Goal: Task Accomplishment & Management: Manage account settings

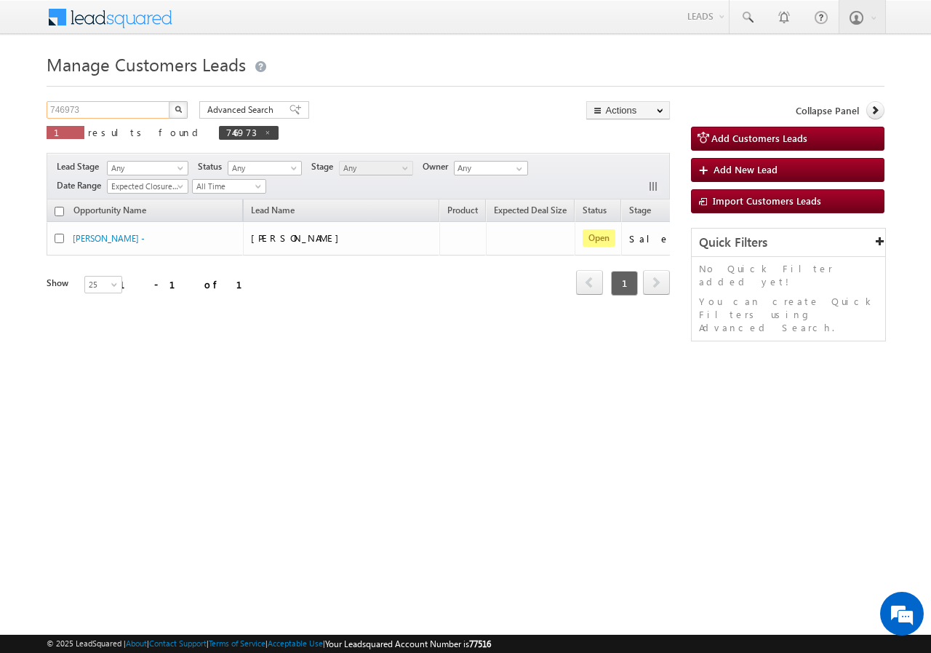
click at [108, 116] on input "746973" at bounding box center [109, 109] width 124 height 17
paste input "6039"
drag, startPoint x: 167, startPoint y: 109, endPoint x: 181, endPoint y: 108, distance: 14.6
click at [170, 109] on div "760393 X 1 results found 746973" at bounding box center [163, 121] width 232 height 41
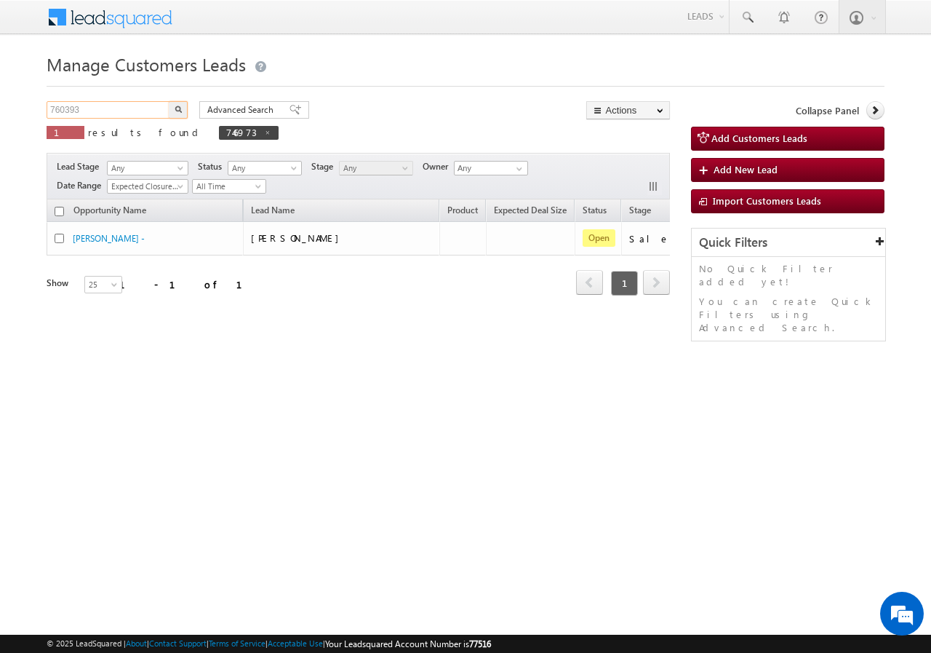
type input "760393"
click at [181, 108] on img "button" at bounding box center [178, 109] width 7 height 7
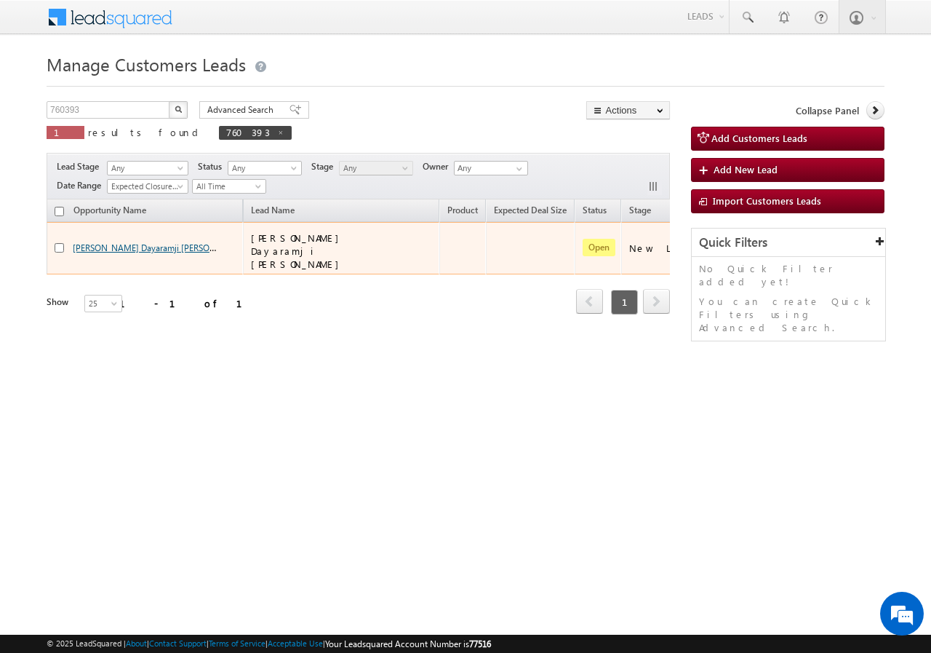
click at [96, 241] on link "[PERSON_NAME] Dayaramji [PERSON_NAME] -" at bounding box center [163, 247] width 180 height 12
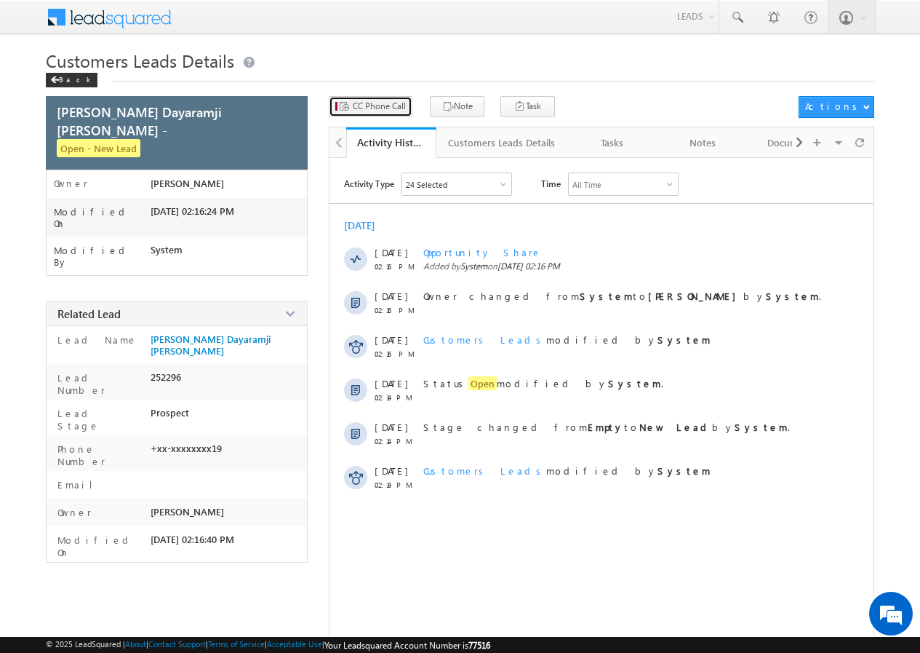
click at [371, 111] on span "CC Phone Call" at bounding box center [379, 106] width 53 height 13
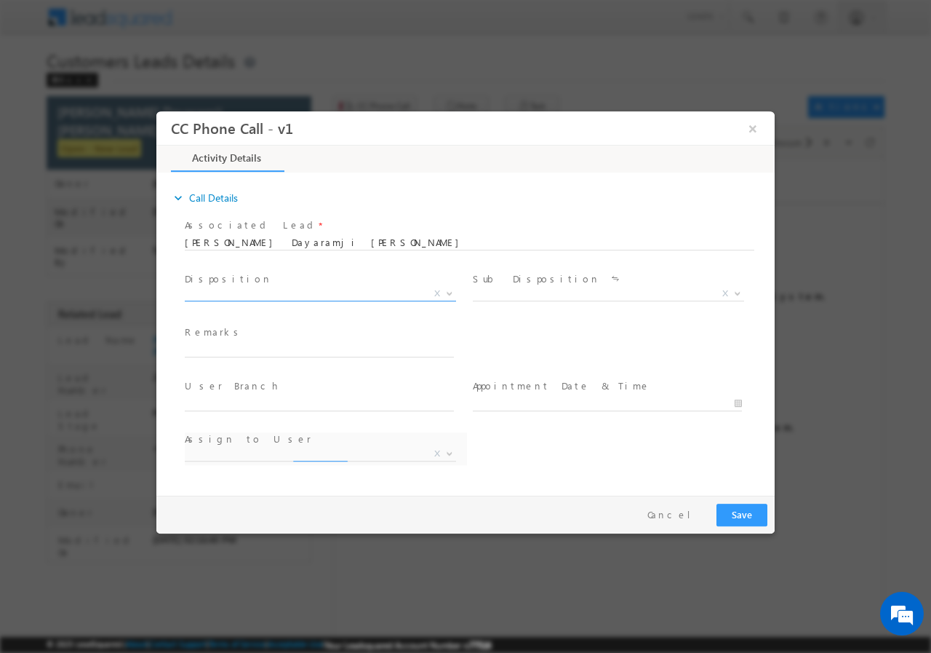
select select "[PERSON_NAME][EMAIL_ADDRESS][PERSON_NAME][DOMAIN_NAME]"
click at [285, 285] on span "Disposition *" at bounding box center [319, 279] width 269 height 16
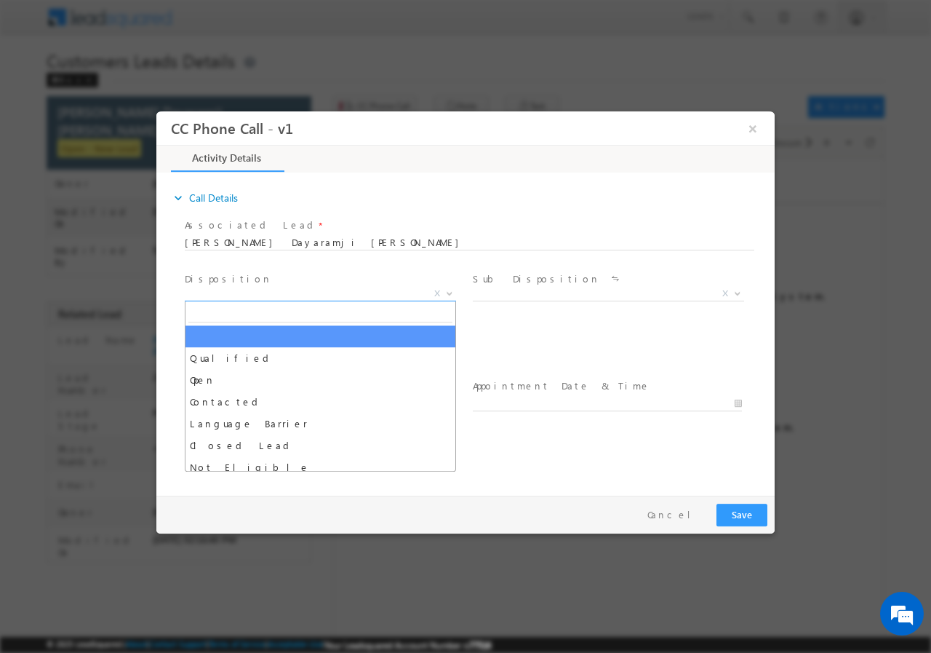
click at [266, 298] on span "X" at bounding box center [320, 293] width 271 height 15
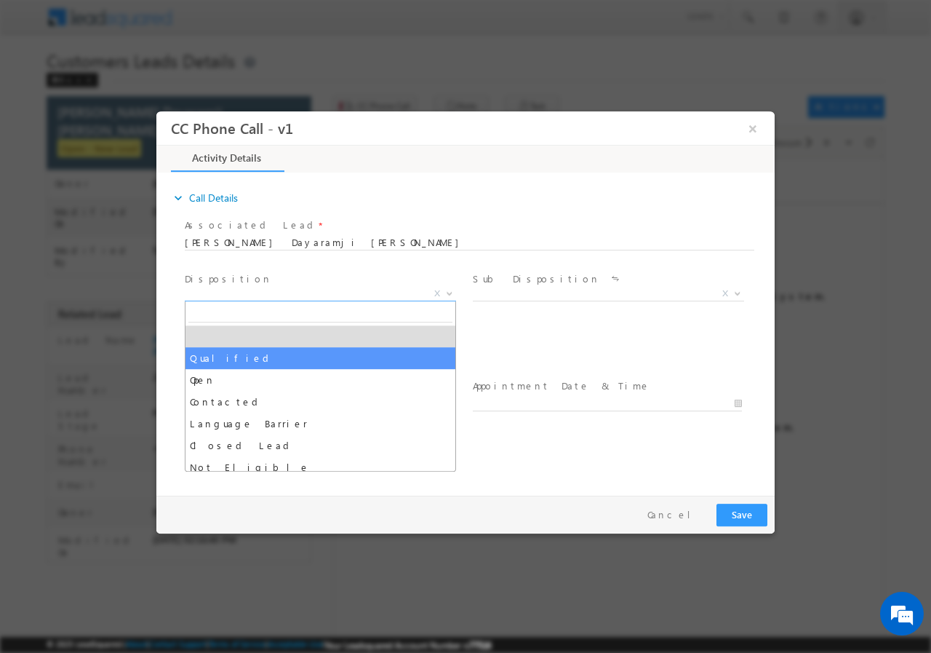
select select "Qualified"
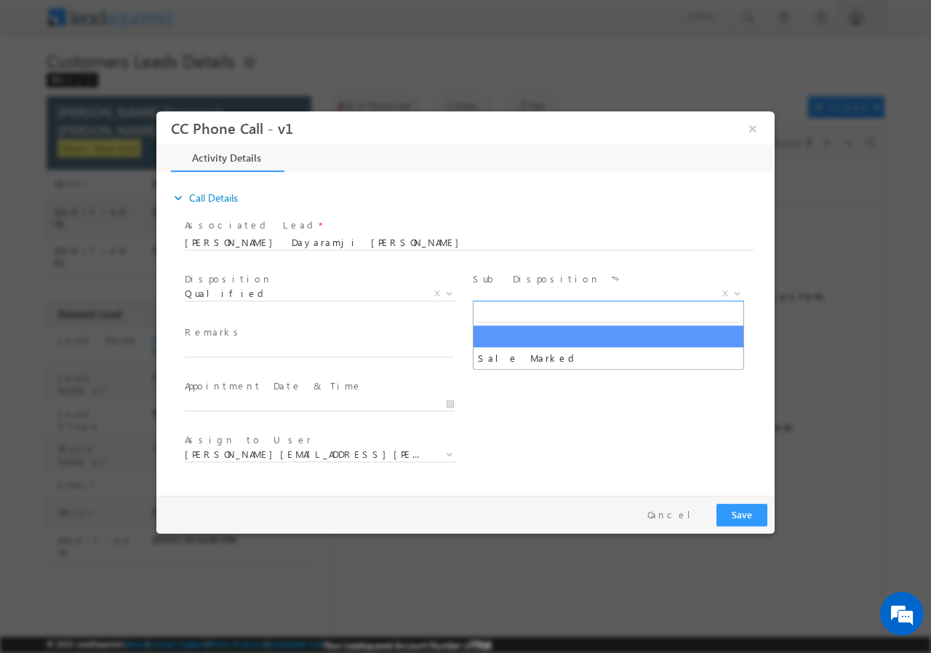
click at [504, 287] on span "X" at bounding box center [608, 293] width 271 height 15
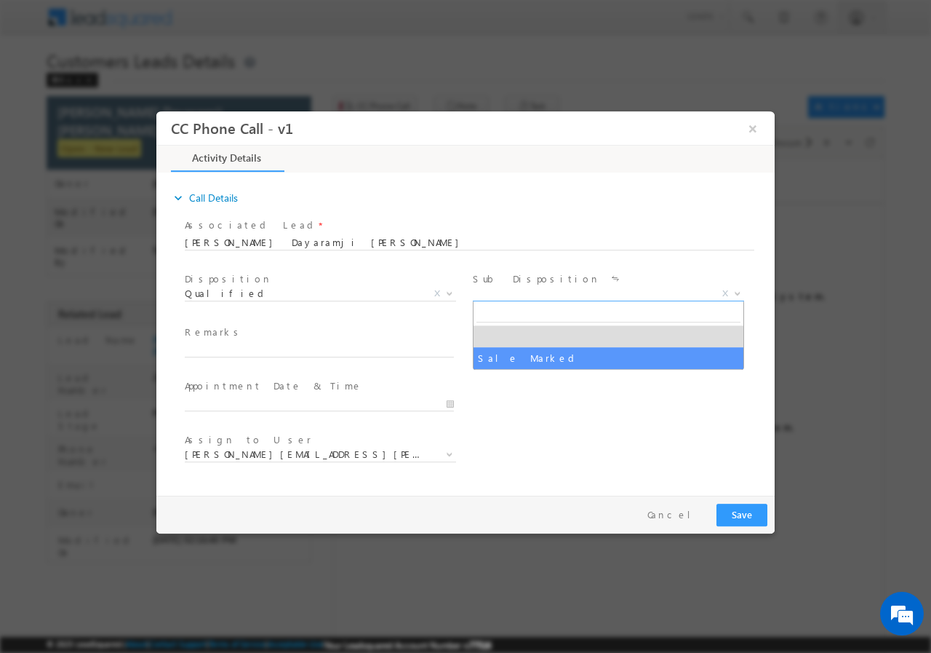
select select "Sale Marked"
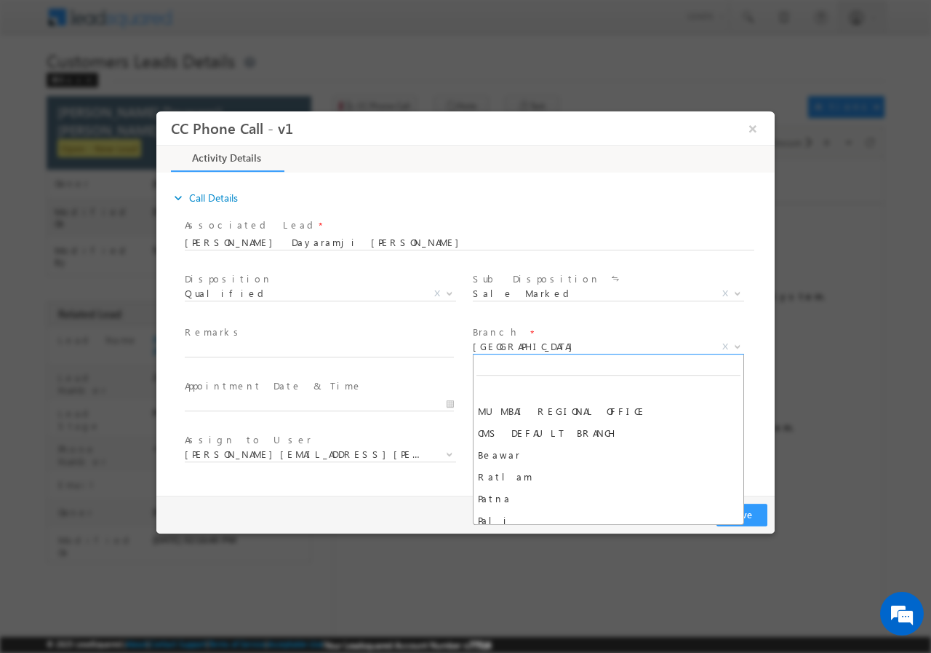
click at [532, 351] on span "[GEOGRAPHIC_DATA]" at bounding box center [591, 345] width 236 height 13
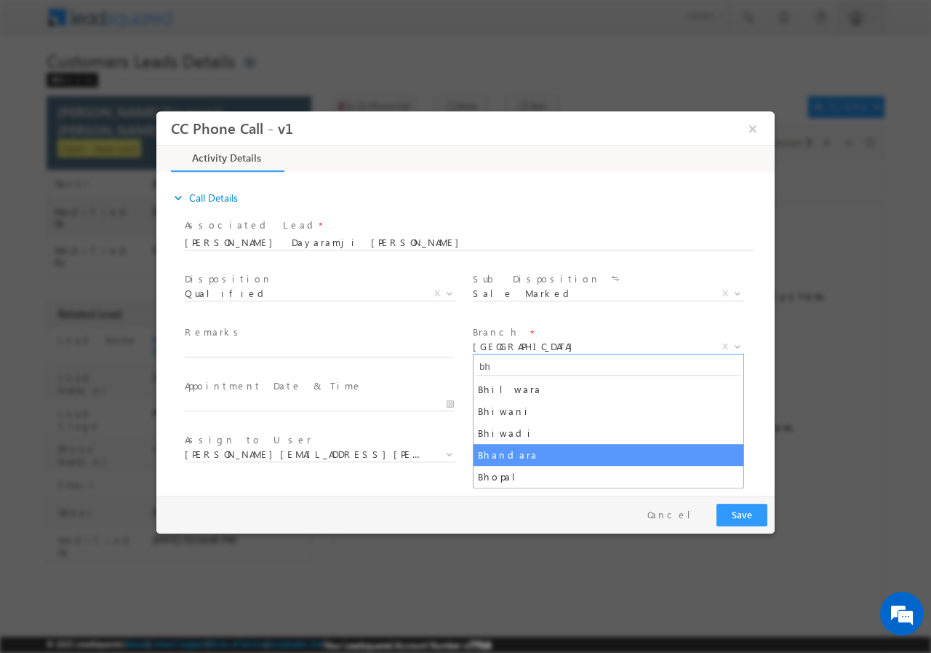
type input "bh"
select select "Bhandara"
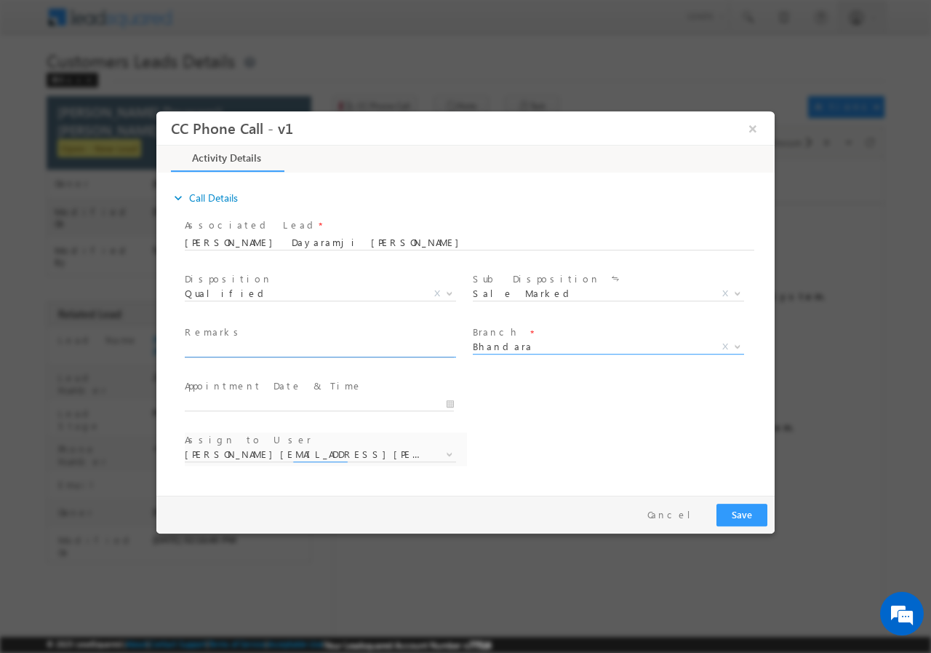
click at [237, 351] on input "text" at bounding box center [319, 349] width 269 height 15
select select "kamlesh.dhakate@sgrlimited.in"
paste input "760393//VB_Know_More// [PERSON_NAME] Dayaramji [PERSON_NAME]//9420853719// cons…"
type input "760393//VB_Know_More// [PERSON_NAME] Dayaramji [PERSON_NAME]//9420853719// cons…"
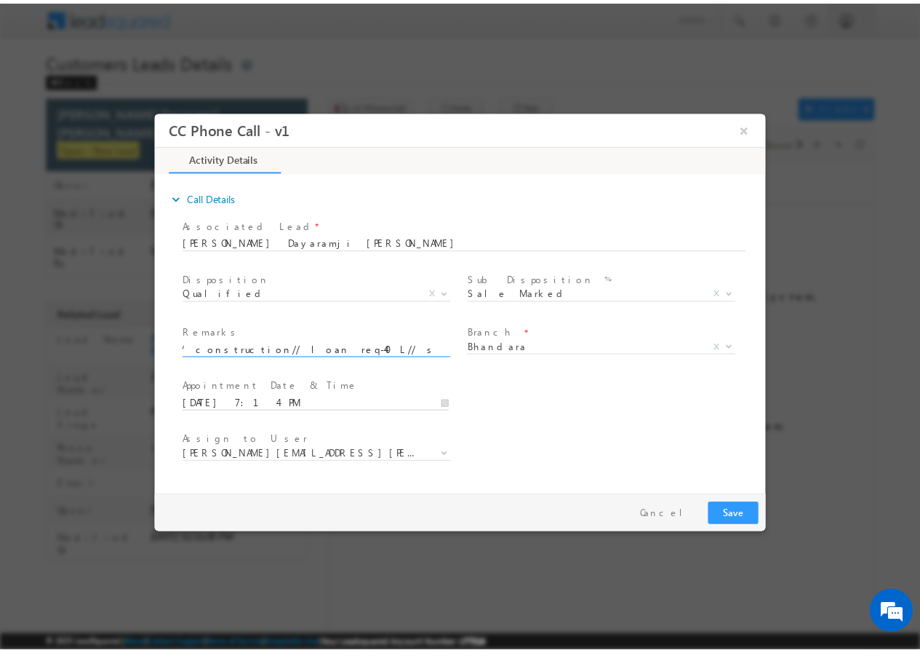
scroll to position [0, 0]
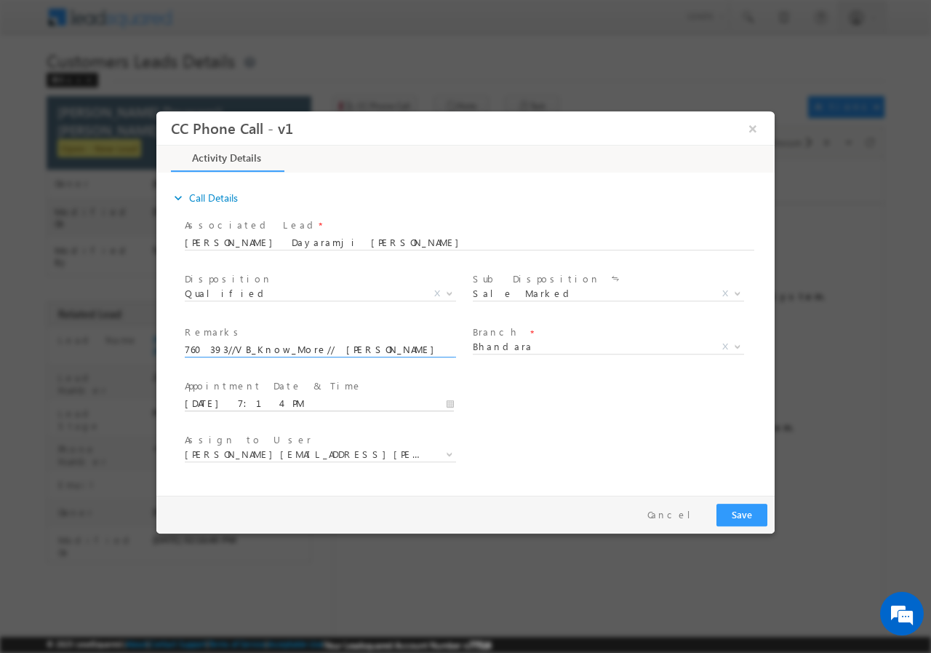
click at [452, 404] on input "08/14/2025 7:14 PM" at bounding box center [319, 403] width 269 height 15
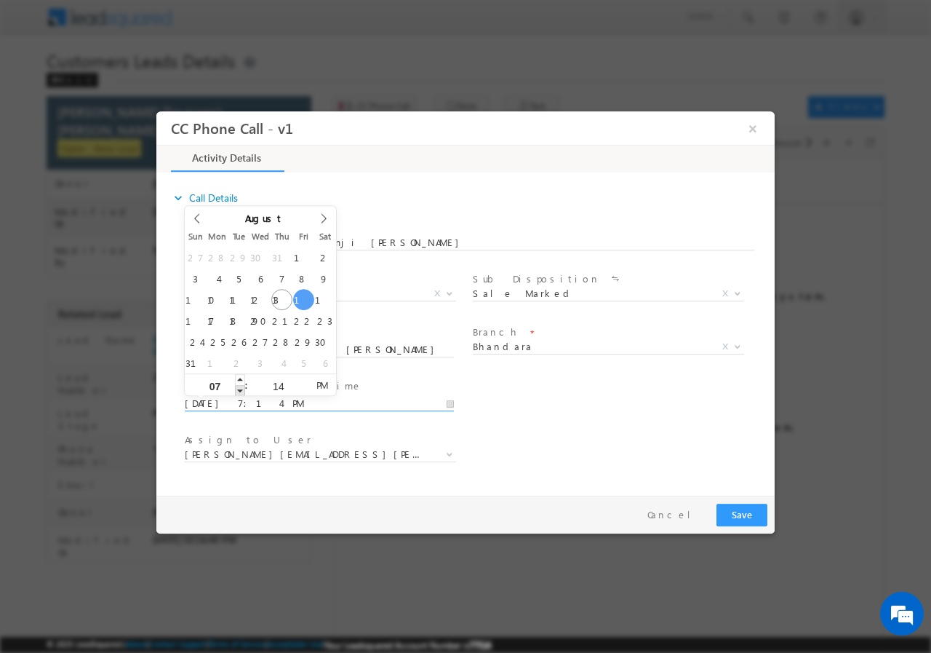
type input "08/15/2025 6:14 PM"
type input "06"
click at [243, 389] on span at bounding box center [240, 389] width 10 height 11
type input "08/15/2025 5:14 PM"
type input "05"
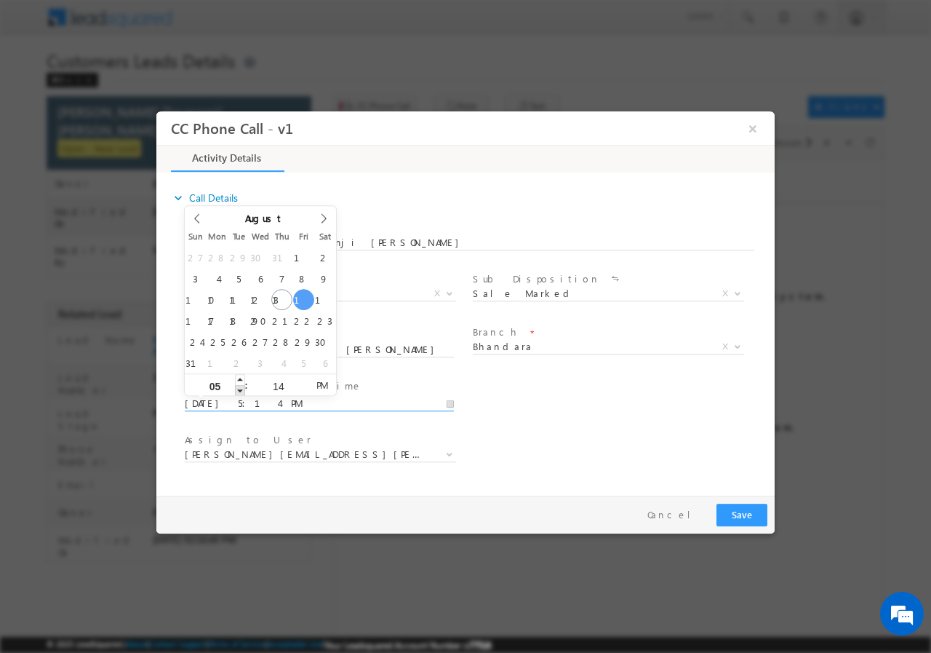
click at [243, 389] on span at bounding box center [240, 389] width 10 height 11
click at [280, 383] on input "14" at bounding box center [278, 385] width 60 height 9
type input "00"
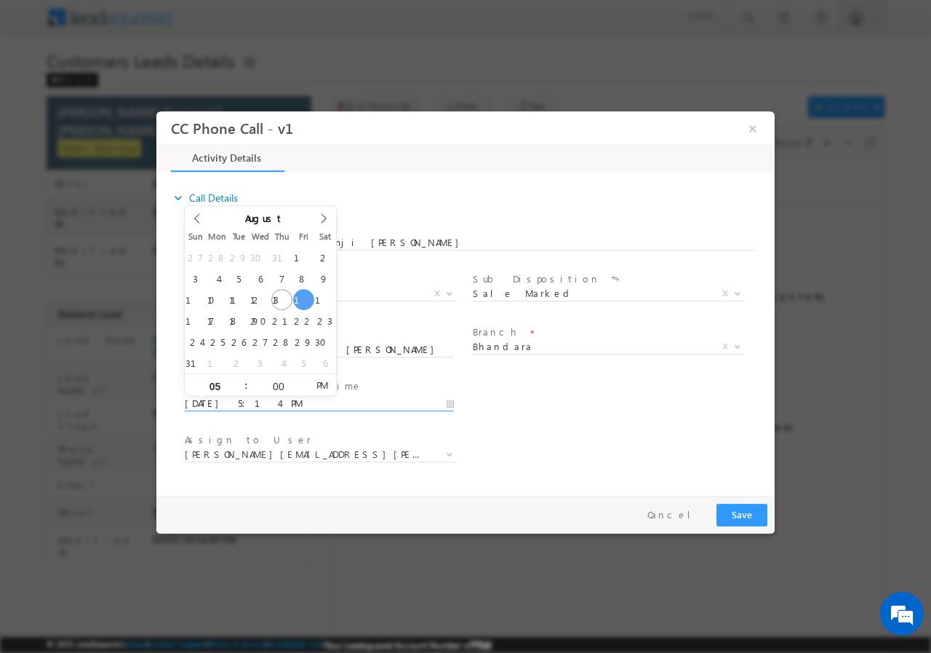
type input "08/15/2025 5:00 PM"
click at [638, 393] on div "User Branch * Appointment Date & Time * 08/15/2025 5:00 PM" at bounding box center [478, 402] width 593 height 54
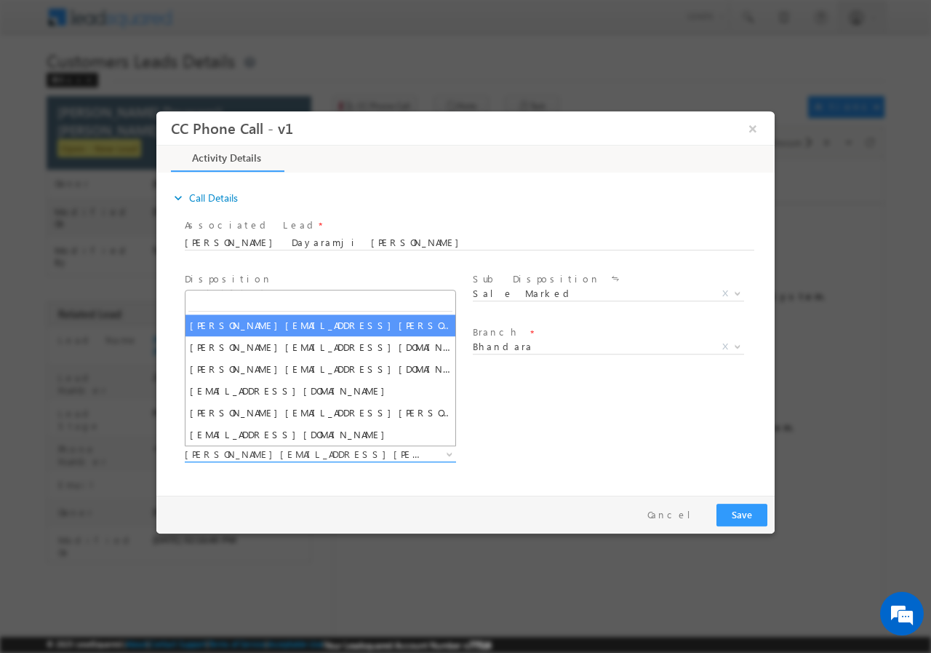
click at [322, 456] on span "kamlesh.dhakate@sgrlimited.in" at bounding box center [303, 453] width 236 height 13
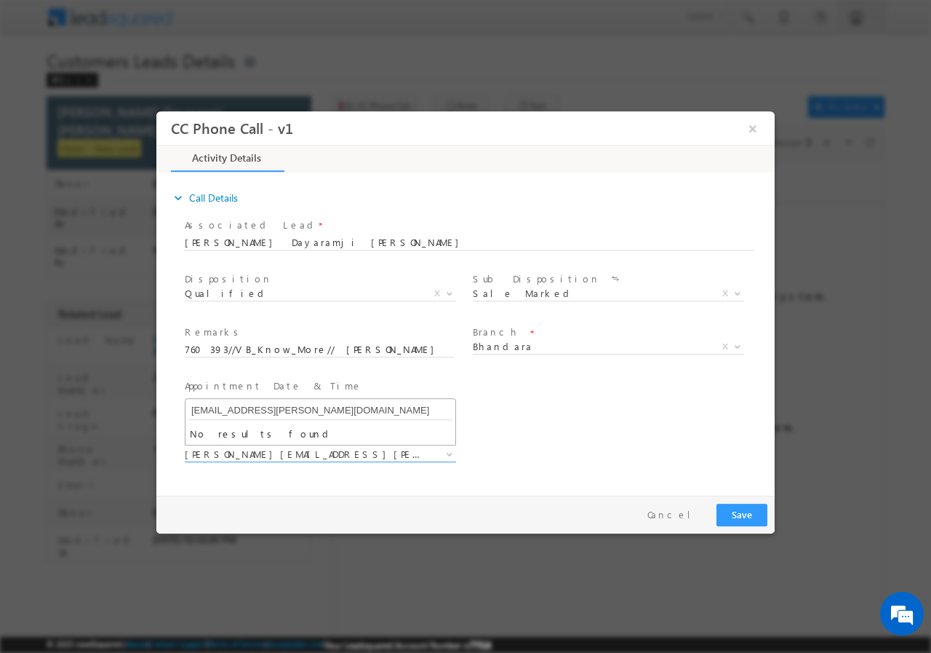
type input "[EMAIL_ADDRESS][PERSON_NAME][DOMAIN_NAME]"
click at [747, 512] on button "Save" at bounding box center [742, 514] width 51 height 23
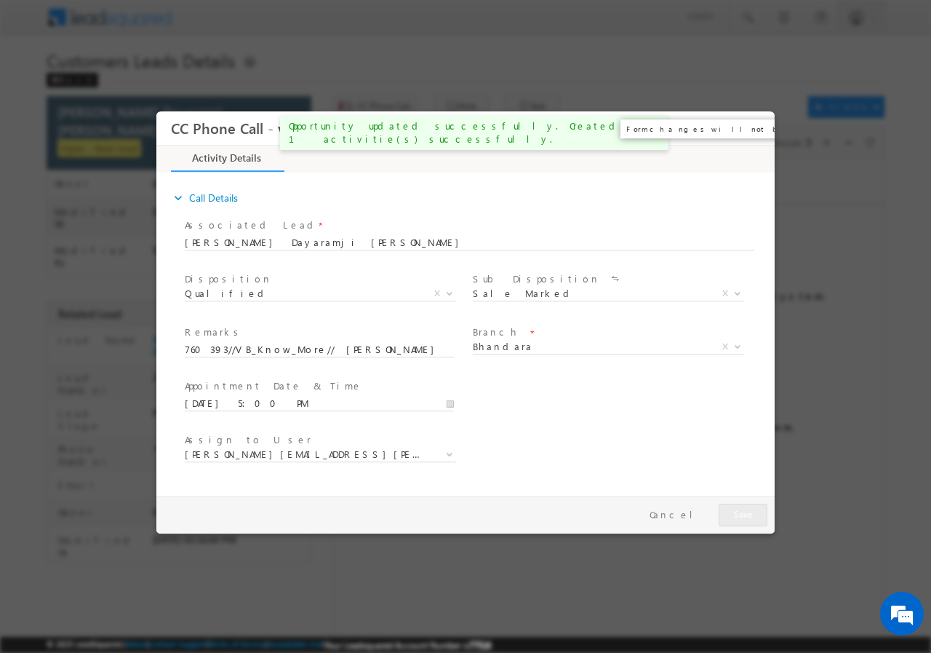
click at [755, 127] on button "×" at bounding box center [753, 127] width 25 height 27
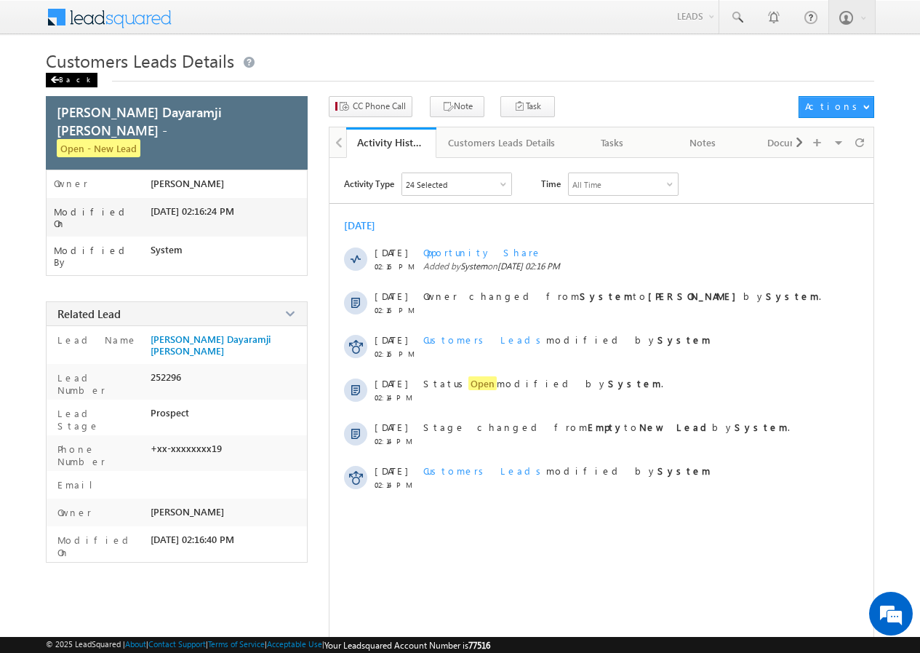
click at [80, 79] on div "Back" at bounding box center [72, 80] width 52 height 15
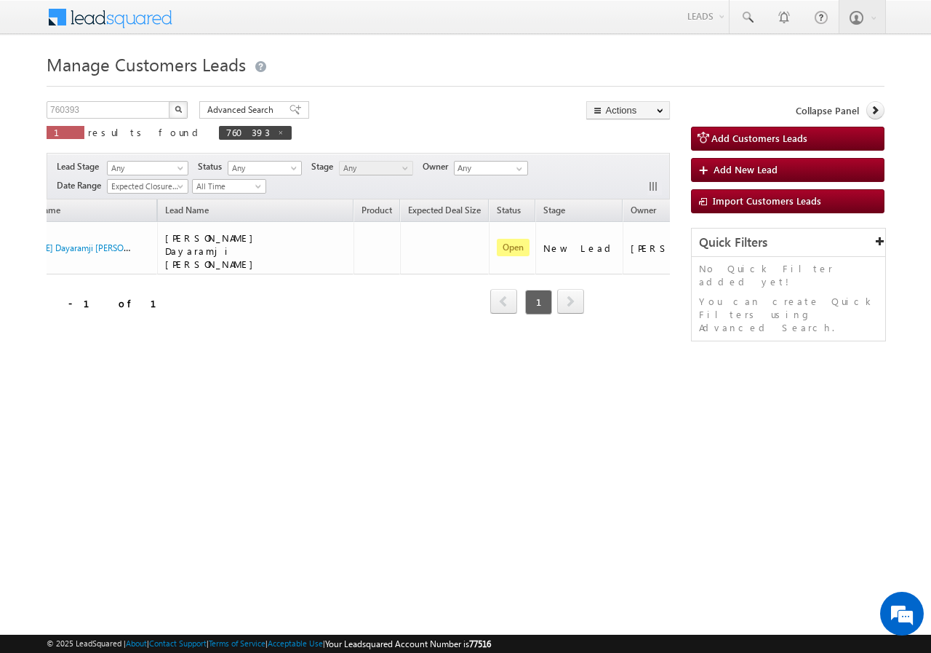
scroll to position [0, 137]
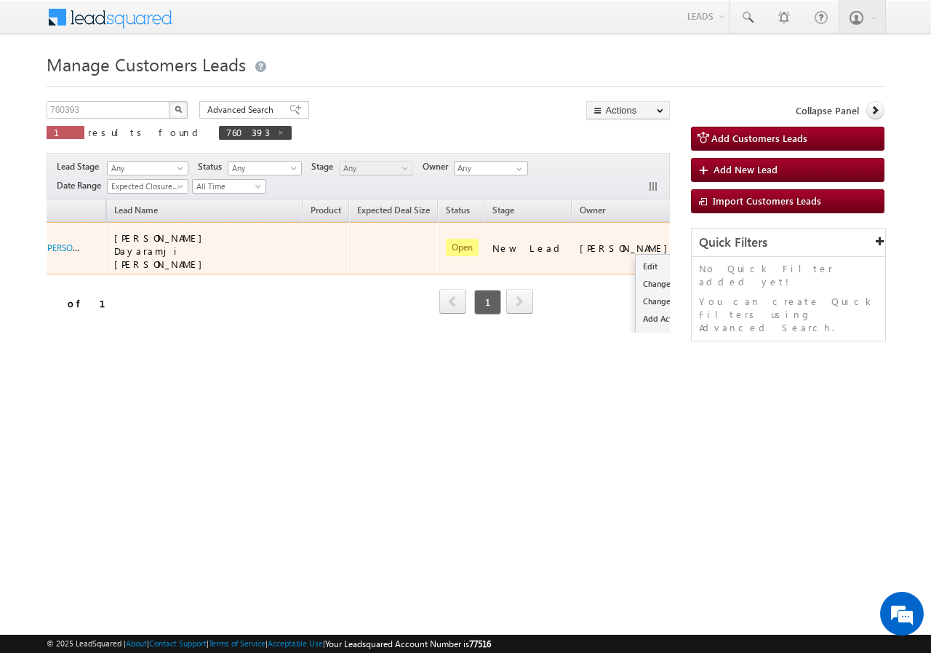
click at [694, 240] on button "button" at bounding box center [701, 247] width 15 height 15
click at [636, 258] on link "Edit" at bounding box center [672, 266] width 73 height 17
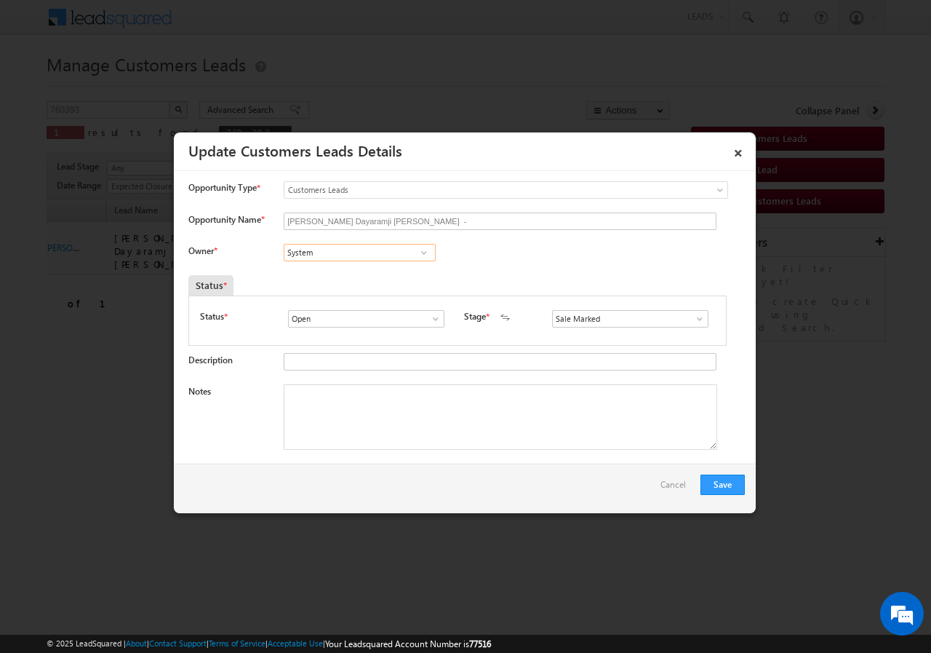
click at [337, 252] on input "System" at bounding box center [360, 252] width 152 height 17
click at [423, 250] on span at bounding box center [424, 253] width 15 height 12
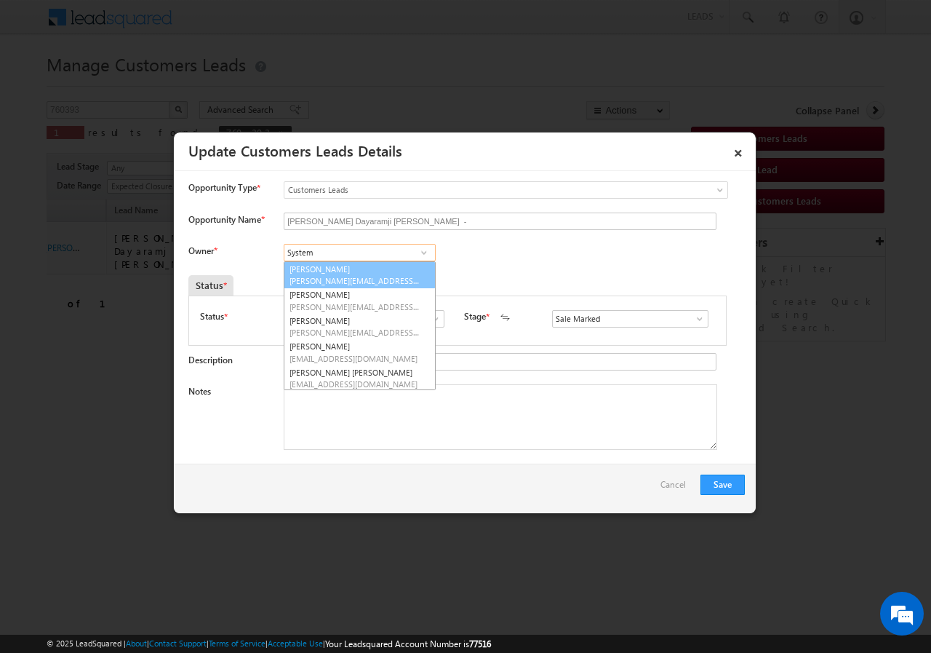
paste input "[EMAIL_ADDRESS][PERSON_NAME][DOMAIN_NAME]"
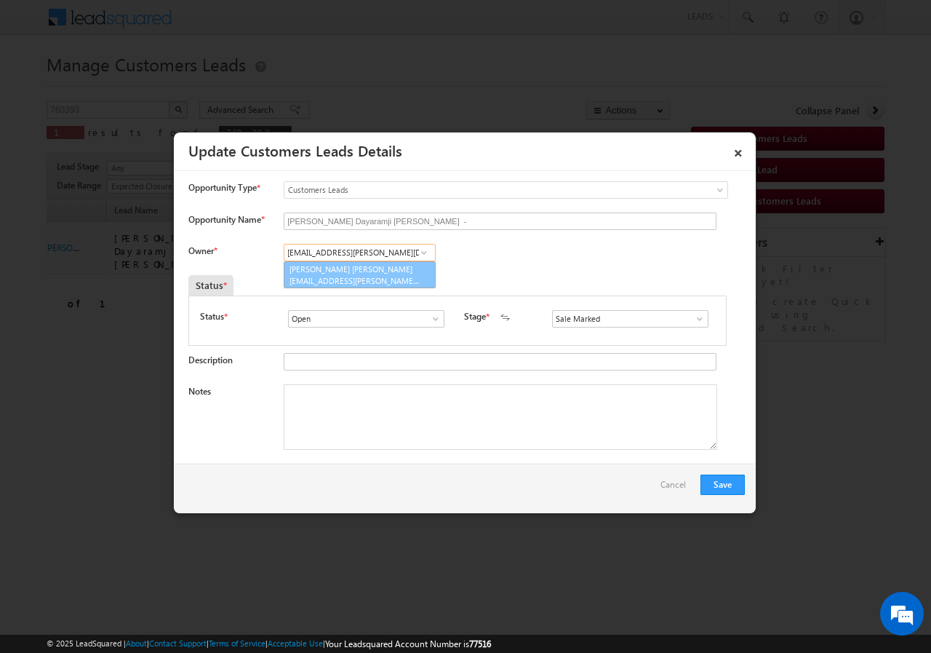
click at [341, 277] on span "[EMAIL_ADDRESS][PERSON_NAME][DOMAIN_NAME]" at bounding box center [355, 280] width 131 height 11
type input "[PERSON_NAME] [PERSON_NAME]"
click at [354, 400] on textarea "Notes" at bounding box center [501, 416] width 434 height 65
paste textarea "760393//VB_Know_More// [PERSON_NAME] Dayaramji [PERSON_NAME]//9420853719// cons…"
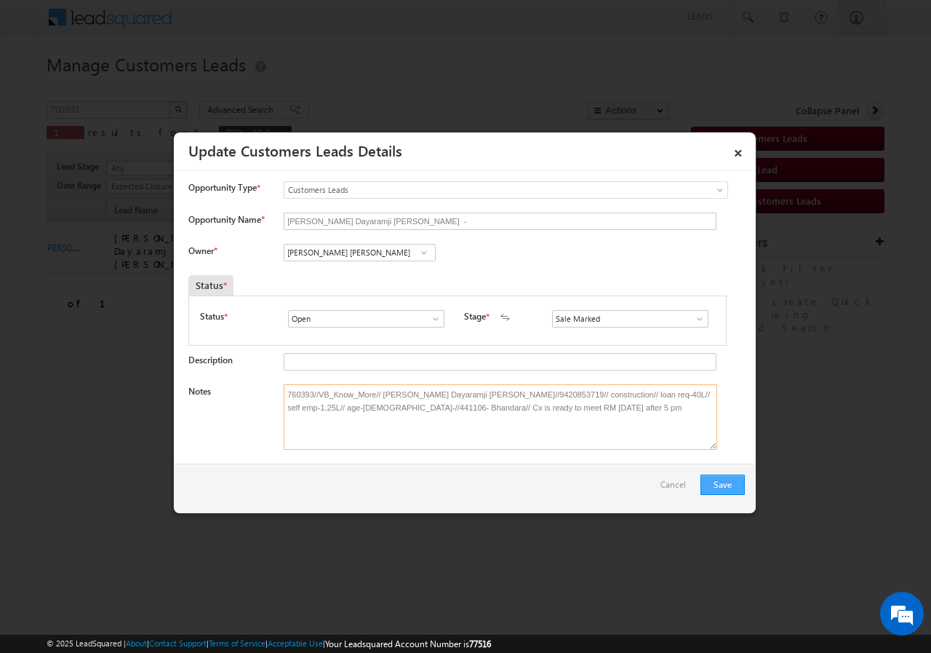
type textarea "760393//VB_Know_More// [PERSON_NAME] Dayaramji [PERSON_NAME]//9420853719// cons…"
click at [733, 482] on button "Save" at bounding box center [723, 484] width 44 height 20
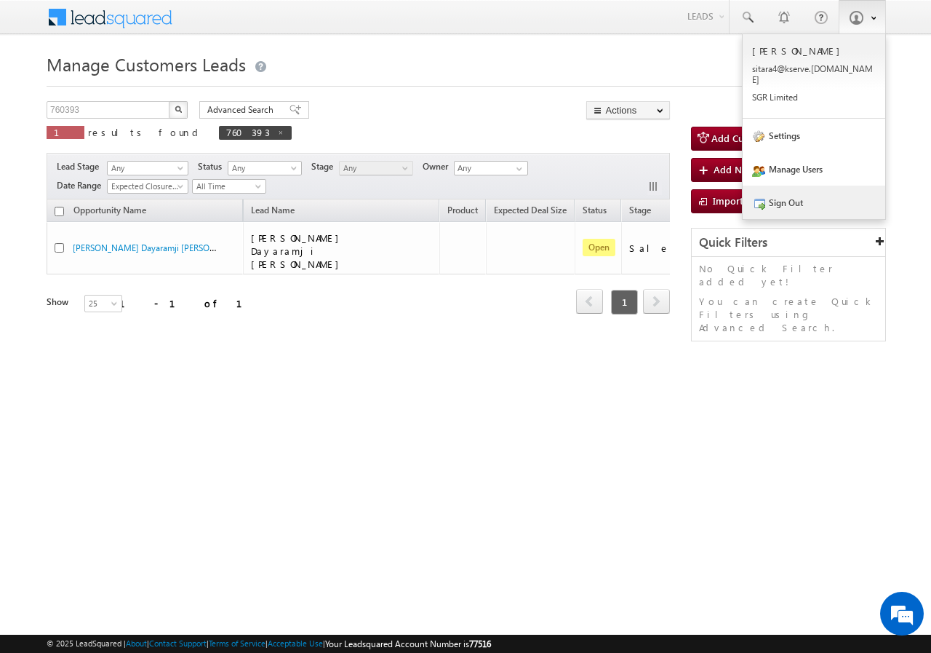
click at [800, 191] on link "Sign Out" at bounding box center [814, 202] width 143 height 33
